Goal: Information Seeking & Learning: Learn about a topic

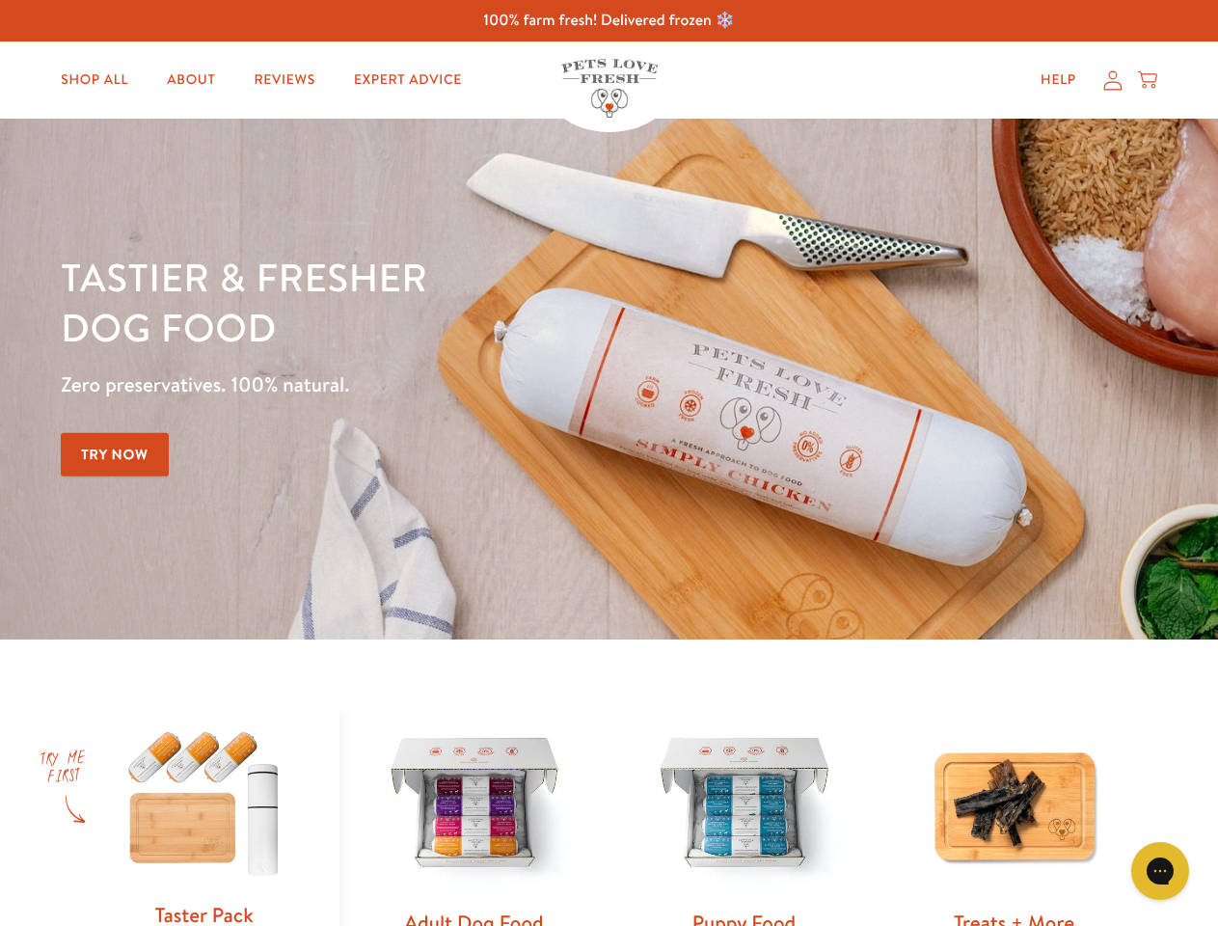
click at [609, 463] on div "Tastier & fresher dog food Zero preservatives. 100% natural. Try Now" at bounding box center [426, 379] width 731 height 255
click at [1160, 871] on icon "Gorgias live chat" at bounding box center [1160, 870] width 18 height 18
